Goal: Task Accomplishment & Management: Use online tool/utility

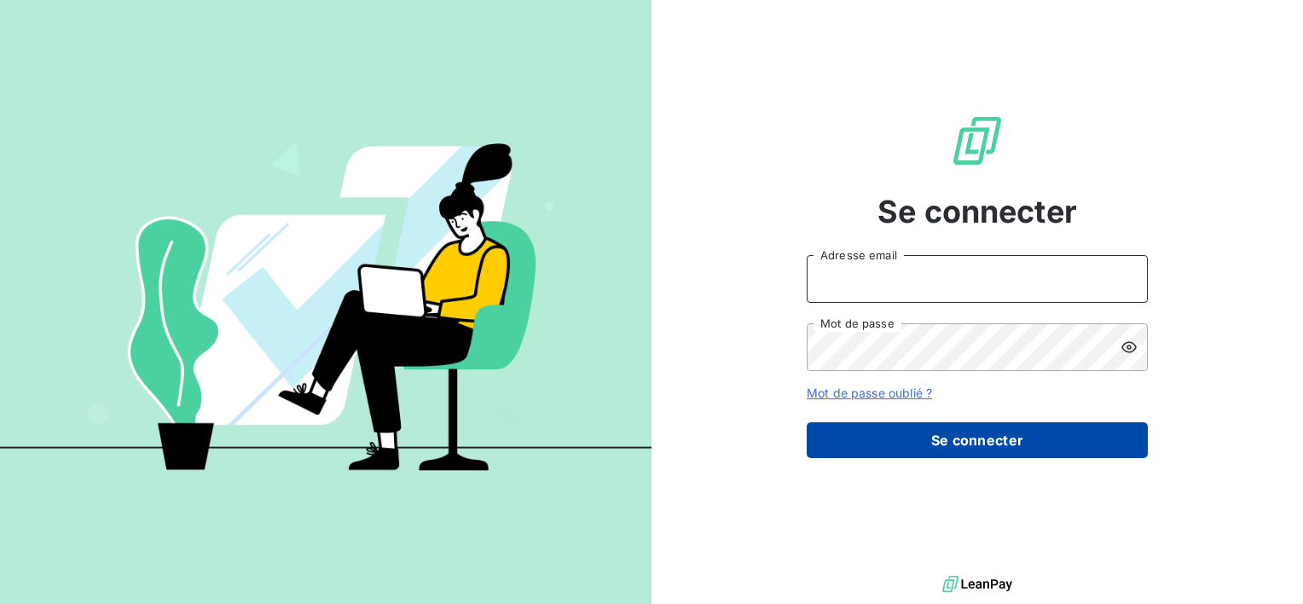
type input "[PERSON_NAME][EMAIL_ADDRESS][DOMAIN_NAME]"
click at [997, 433] on button "Se connecter" at bounding box center [977, 440] width 341 height 36
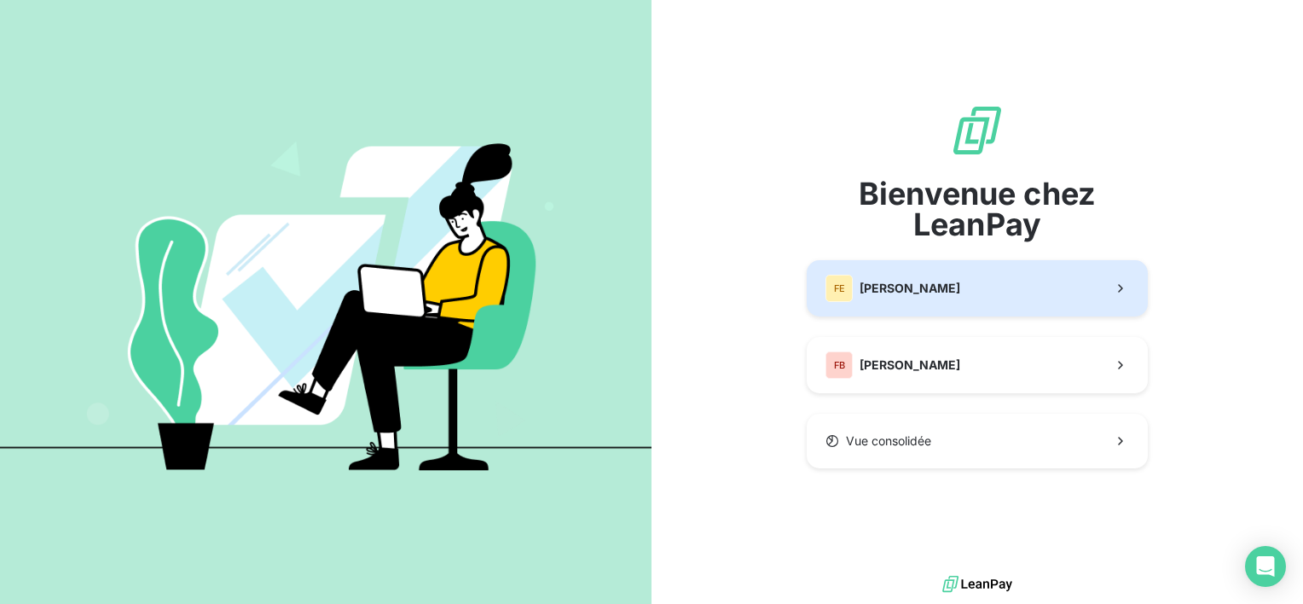
click at [952, 307] on button "[PERSON_NAME]" at bounding box center [977, 288] width 341 height 56
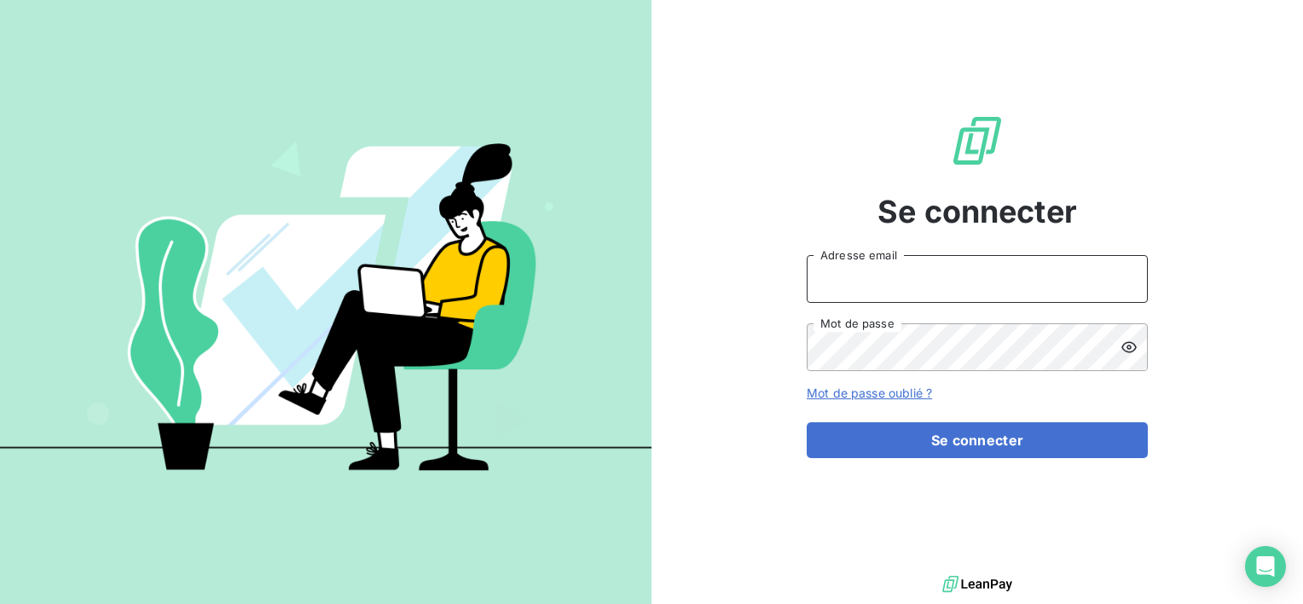
type input "[PERSON_NAME][EMAIL_ADDRESS][DOMAIN_NAME]"
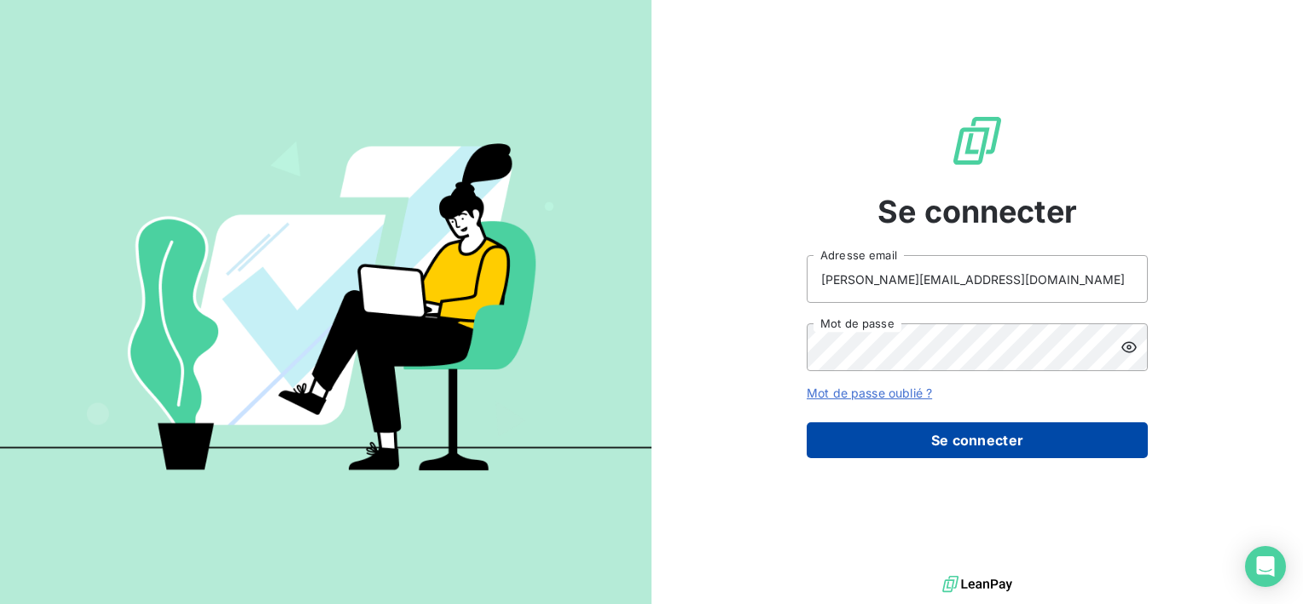
click at [964, 444] on button "Se connecter" at bounding box center [977, 440] width 341 height 36
